Goal: Find specific page/section: Find specific page/section

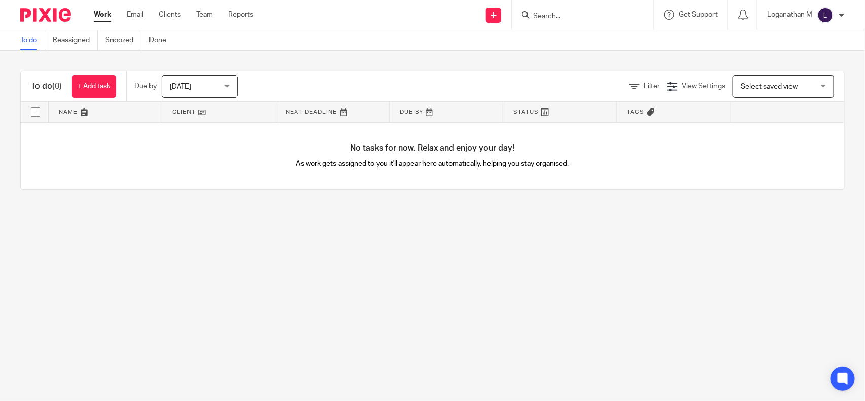
click at [544, 13] on input "Search" at bounding box center [577, 16] width 91 height 9
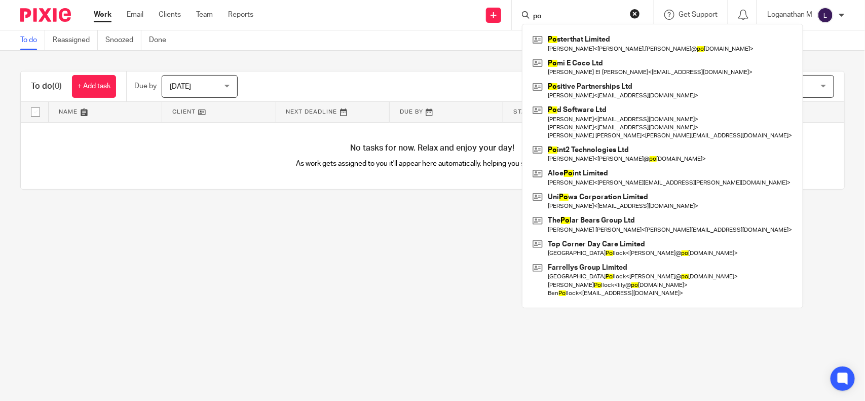
type input "p"
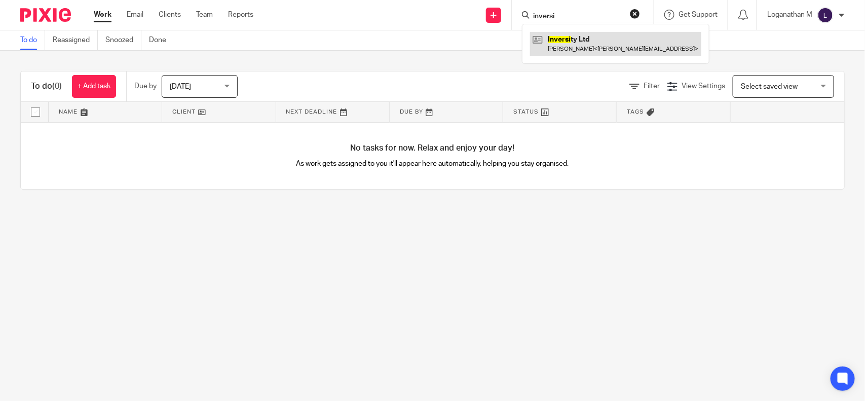
type input "inversi"
click at [609, 53] on link at bounding box center [615, 43] width 171 height 23
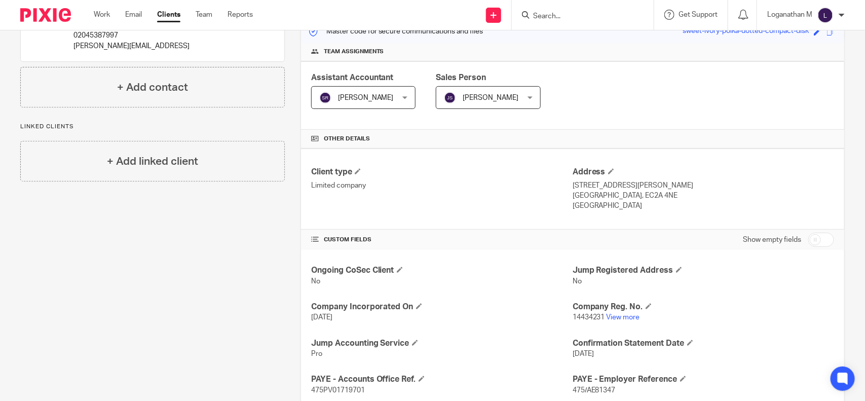
scroll to position [140, 0]
